Goal: Task Accomplishment & Management: Use online tool/utility

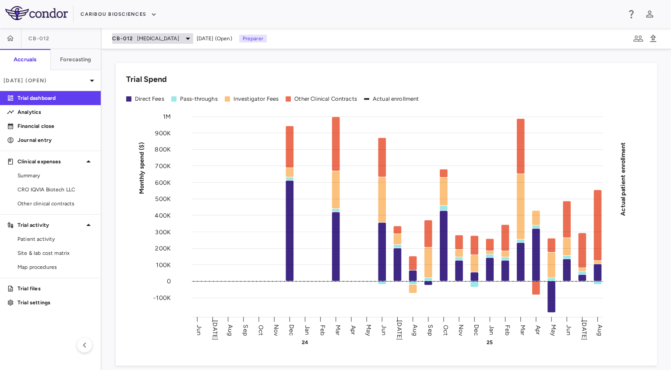
click at [137, 35] on span "[MEDICAL_DATA]" at bounding box center [158, 39] width 42 height 8
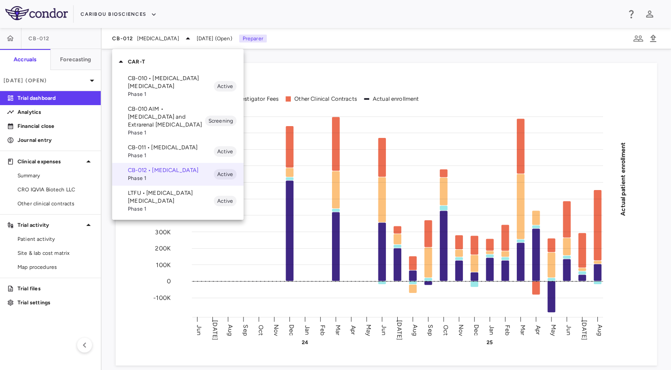
drag, startPoint x: 147, startPoint y: 123, endPoint x: 147, endPoint y: 151, distance: 27.6
click at [147, 151] on ul "CB-010 • [MEDICAL_DATA] [MEDICAL_DATA] Phase 1 Active CB-010 AIM • [MEDICAL_DAT…" at bounding box center [177, 143] width 131 height 145
click at [143, 76] on p "CB-010 • [MEDICAL_DATA] [MEDICAL_DATA]" at bounding box center [171, 82] width 86 height 16
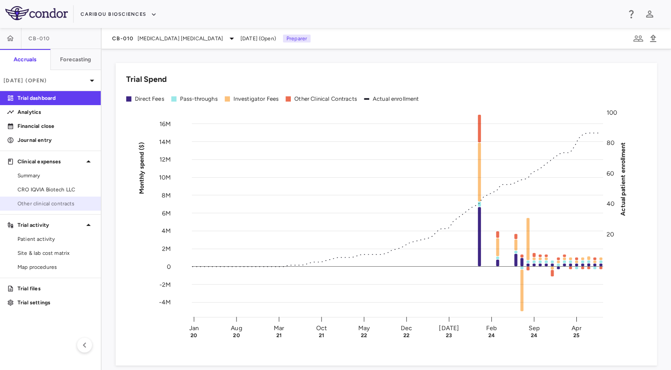
click at [45, 201] on span "Other clinical contracts" at bounding box center [56, 204] width 76 height 8
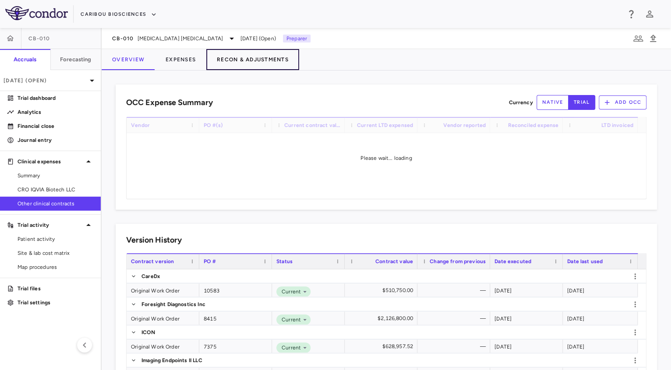
click at [217, 61] on button "Recon & Adjustments" at bounding box center [252, 59] width 93 height 21
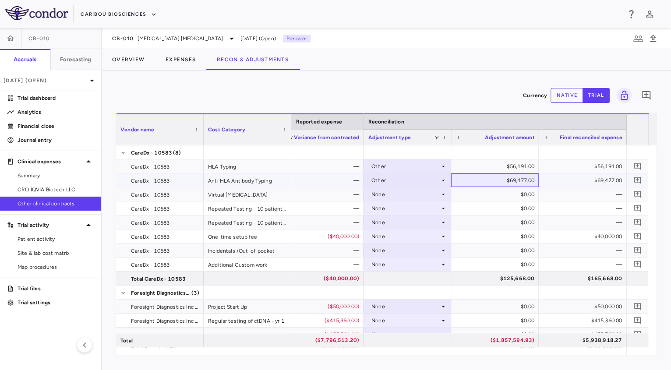
click at [517, 183] on div "$69,477.00" at bounding box center [496, 180] width 75 height 14
click at [571, 94] on button "native" at bounding box center [566, 95] width 32 height 15
click at [514, 183] on div "$69,477.00" at bounding box center [496, 180] width 75 height 14
type input "******"
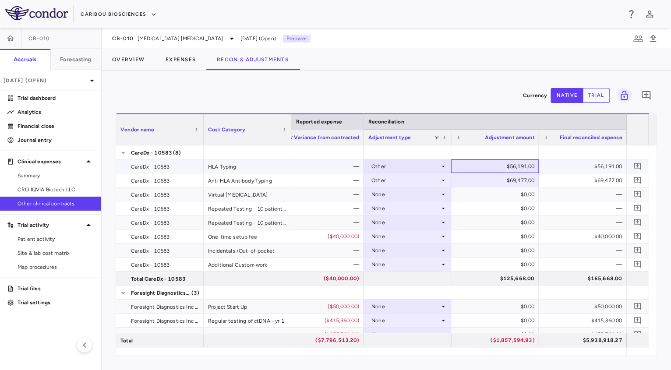
click at [508, 169] on div "$56,191.00" at bounding box center [496, 166] width 75 height 14
click at [502, 162] on div "$56,191.00" at bounding box center [496, 166] width 75 height 14
click at [502, 162] on input "*****" at bounding box center [501, 167] width 74 height 14
click at [478, 134] on div "Adjustment amount" at bounding box center [498, 137] width 71 height 11
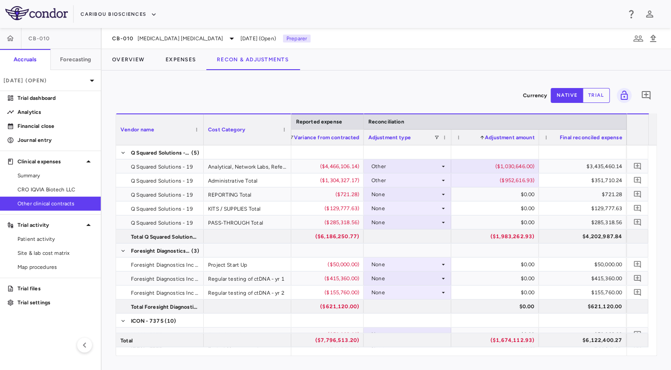
click at [479, 135] on span at bounding box center [481, 137] width 5 height 5
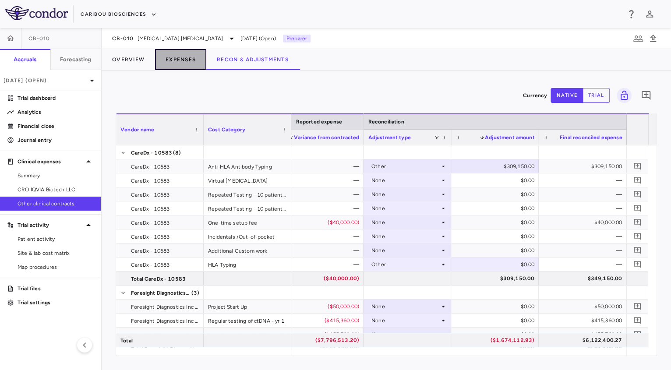
click at [177, 60] on button "Expenses" at bounding box center [180, 59] width 51 height 21
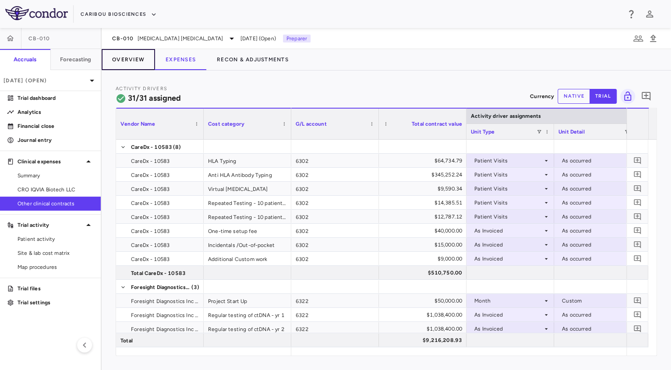
click at [136, 57] on button "Overview" at bounding box center [128, 59] width 53 height 21
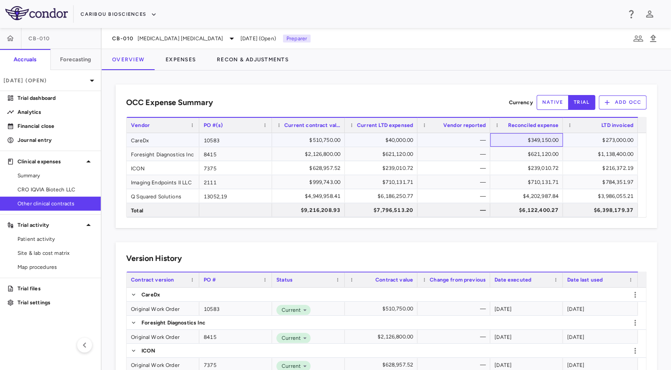
click at [538, 141] on div "$349,150.00" at bounding box center [528, 140] width 60 height 14
click at [33, 173] on span "Summary" at bounding box center [56, 176] width 76 height 8
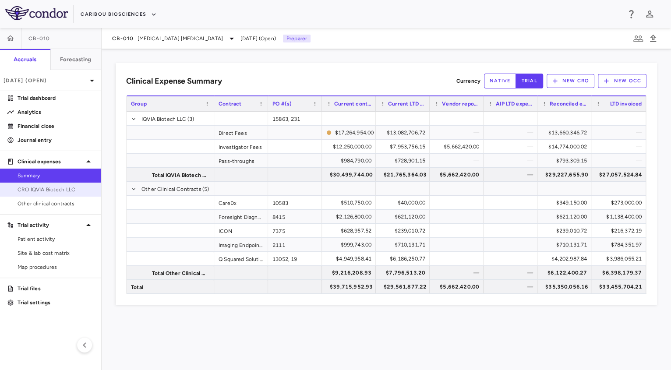
click at [40, 190] on span "CRO IQVIA Biotech LLC" at bounding box center [56, 190] width 76 height 8
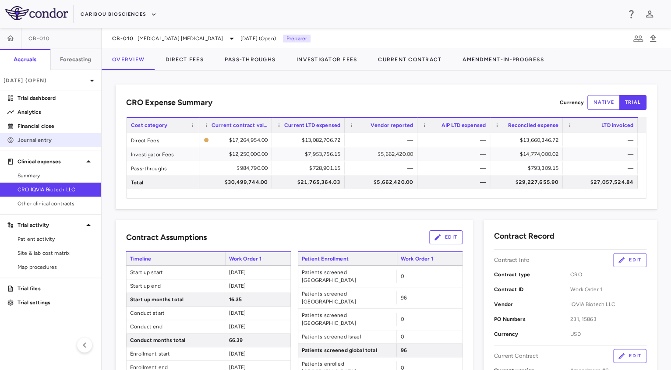
click at [21, 146] on link "Journal entry" at bounding box center [50, 140] width 101 height 13
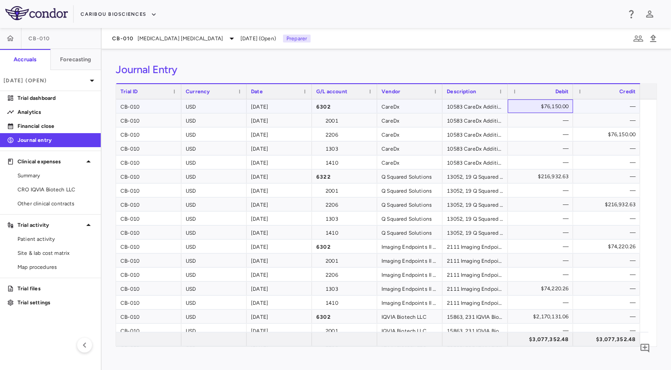
click at [547, 105] on div "$76,150.00" at bounding box center [541, 106] width 53 height 14
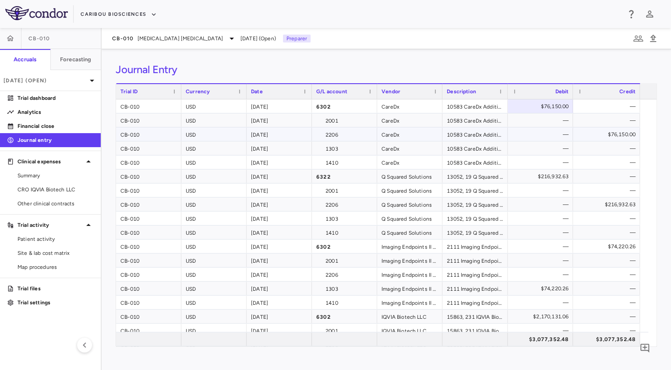
click at [619, 137] on div "$76,150.00" at bounding box center [608, 134] width 55 height 14
